Goal: Transaction & Acquisition: Book appointment/travel/reservation

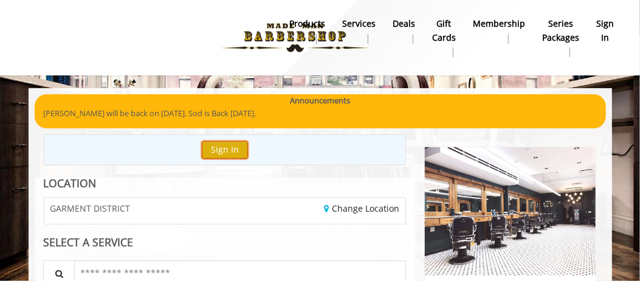
click at [235, 151] on button "Sign In" at bounding box center [225, 150] width 46 height 18
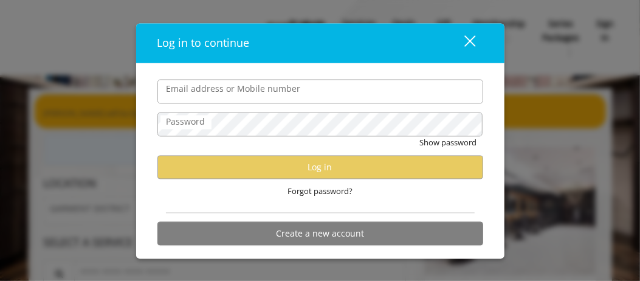
click at [256, 90] on input "Email address or Mobile number" at bounding box center [320, 92] width 326 height 24
type input "**********"
click at [466, 43] on div "close dialog" at bounding box center [470, 41] width 12 height 12
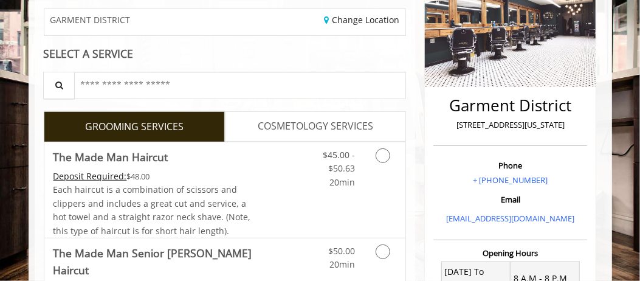
scroll to position [339, 0]
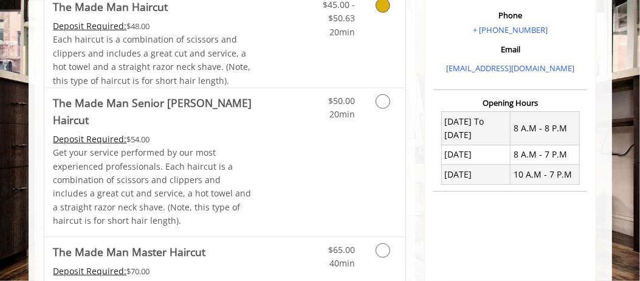
click at [323, 69] on div "$45.00 - $50.63 20min" at bounding box center [360, 39] width 91 height 95
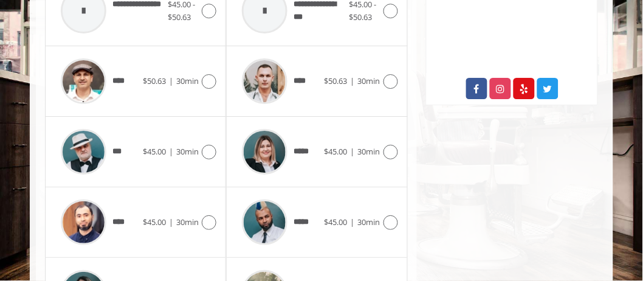
scroll to position [622, 0]
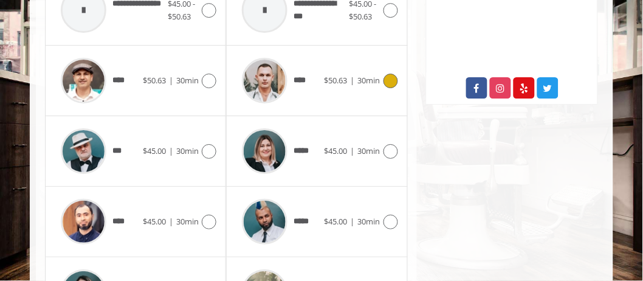
click at [365, 84] on span "30min" at bounding box center [369, 80] width 22 height 11
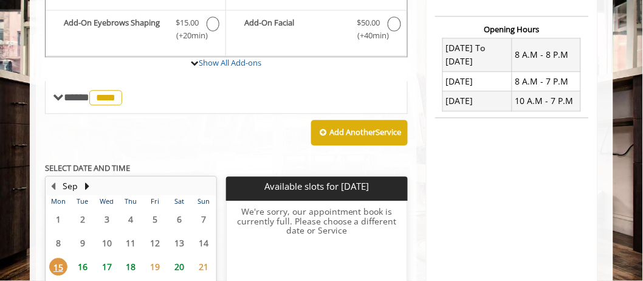
scroll to position [421, 0]
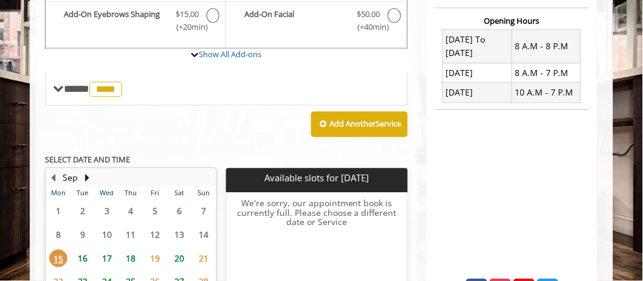
click at [129, 275] on span "25" at bounding box center [131, 281] width 18 height 18
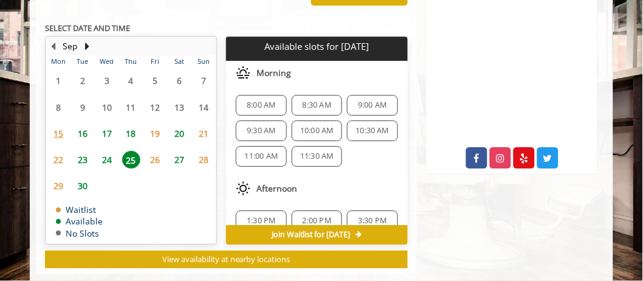
scroll to position [574, 0]
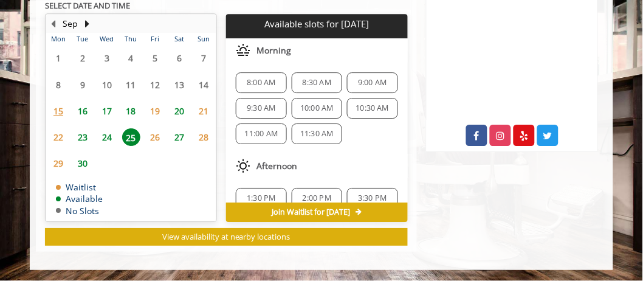
click at [376, 191] on div "3:30 PM" at bounding box center [372, 198] width 50 height 21
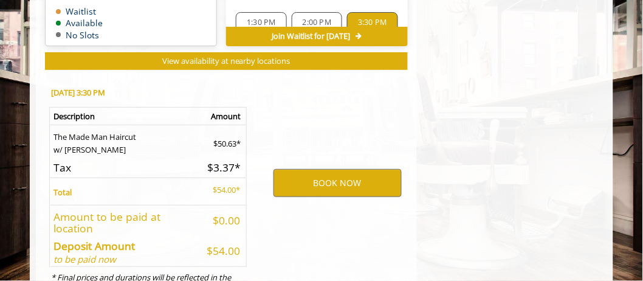
scroll to position [801, 0]
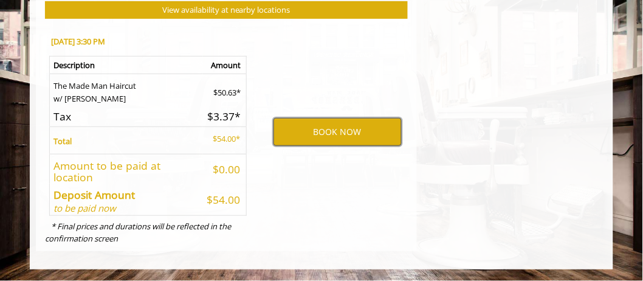
click at [350, 131] on button "BOOK NOW" at bounding box center [338, 132] width 128 height 28
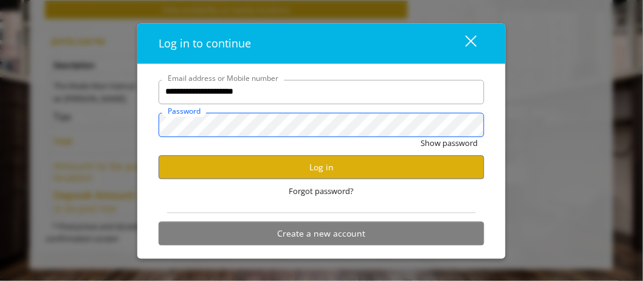
click at [421, 137] on button "Show password" at bounding box center [449, 143] width 57 height 13
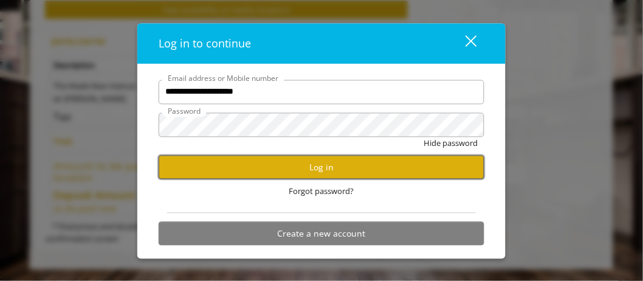
click at [317, 167] on button "Log in" at bounding box center [322, 168] width 326 height 24
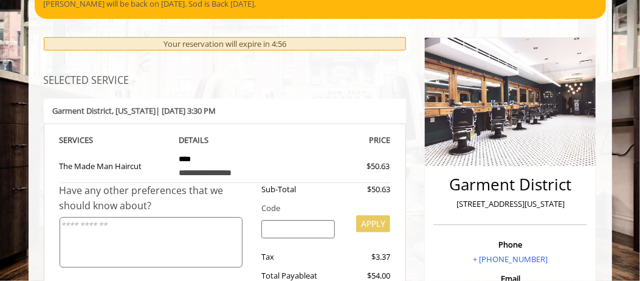
scroll to position [295, 0]
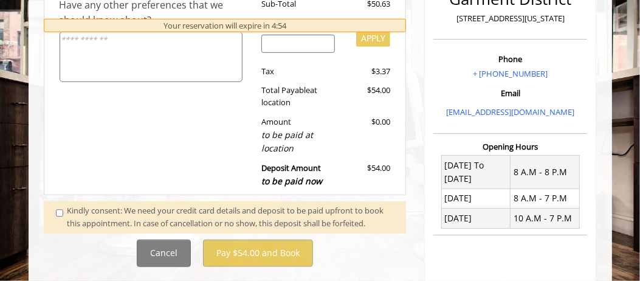
click at [91, 213] on div "Kindly consent: We need your credit card details and deposit to be paid upfront…" at bounding box center [230, 217] width 327 height 26
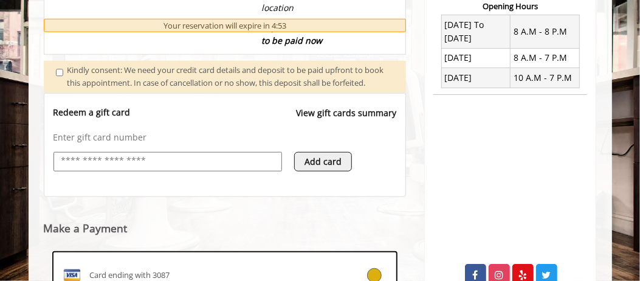
click at [137, 168] on input "text" at bounding box center [167, 161] width 215 height 15
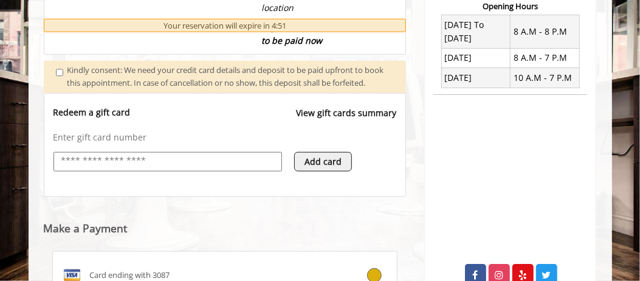
type input "**********"
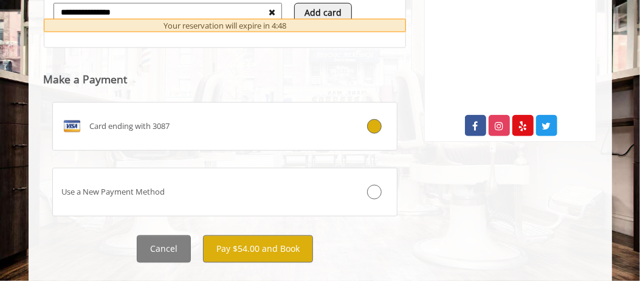
scroll to position [596, 0]
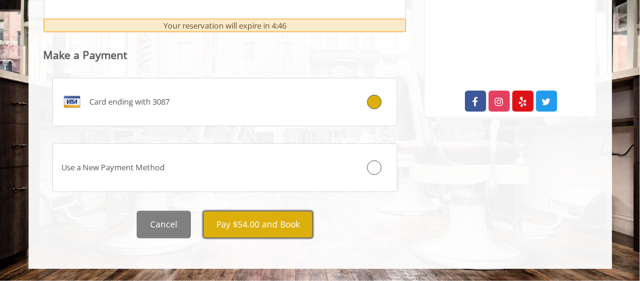
click at [270, 222] on button "Pay $54.00 and Book" at bounding box center [258, 224] width 110 height 27
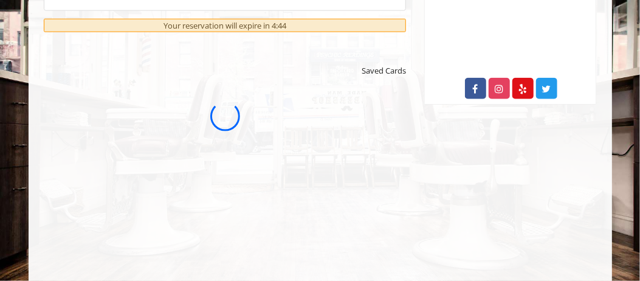
scroll to position [0, 0]
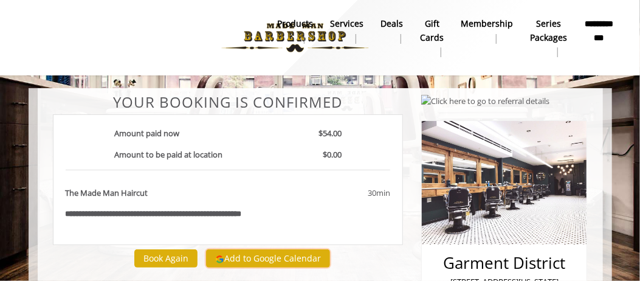
click at [259, 264] on button "Add to Google Calendar" at bounding box center [268, 258] width 124 height 18
